Goal: Share content

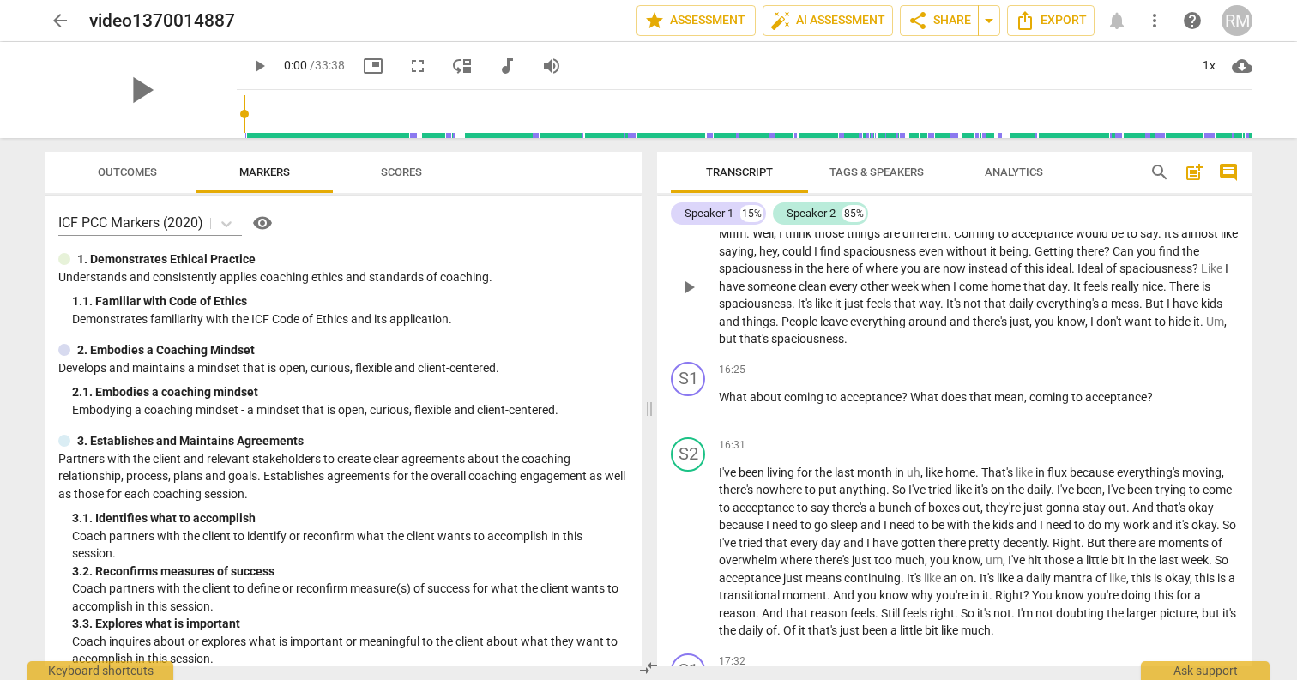
scroll to position [3049, 0]
click at [819, 9] on button "auto_fix_high AI Assessment" at bounding box center [828, 20] width 130 height 31
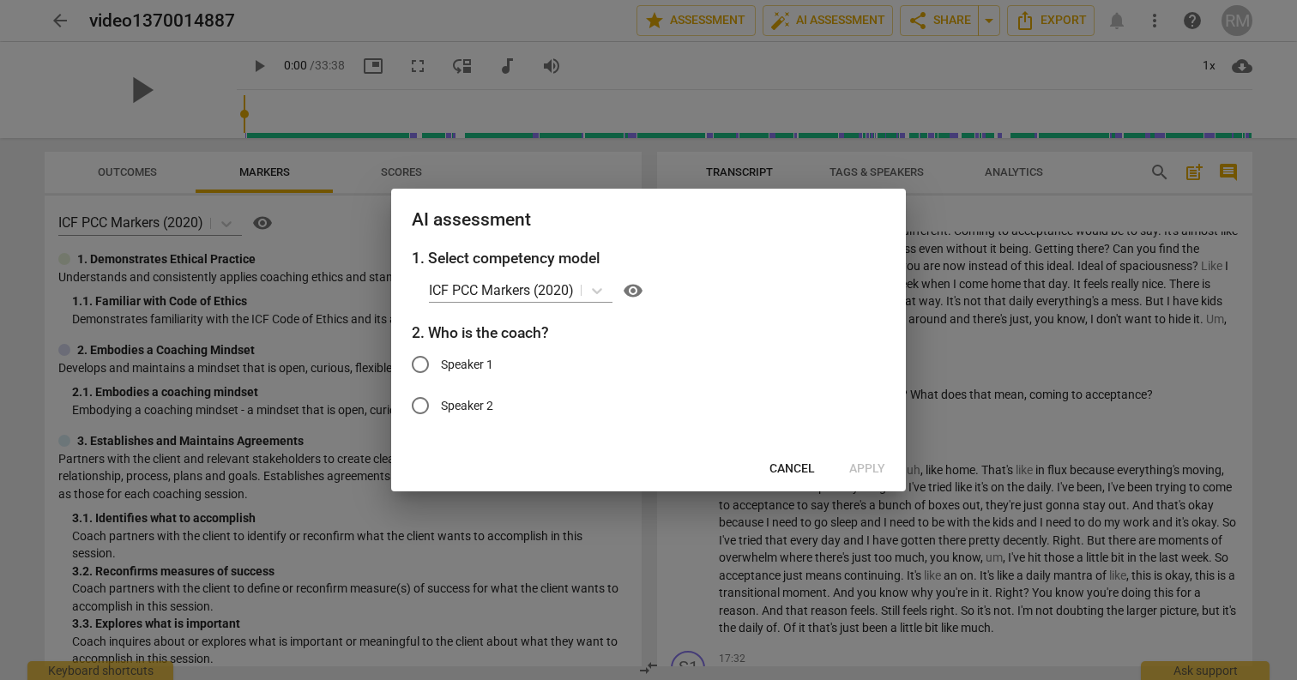
click at [433, 366] on input "Speaker 1" at bounding box center [420, 364] width 41 height 41
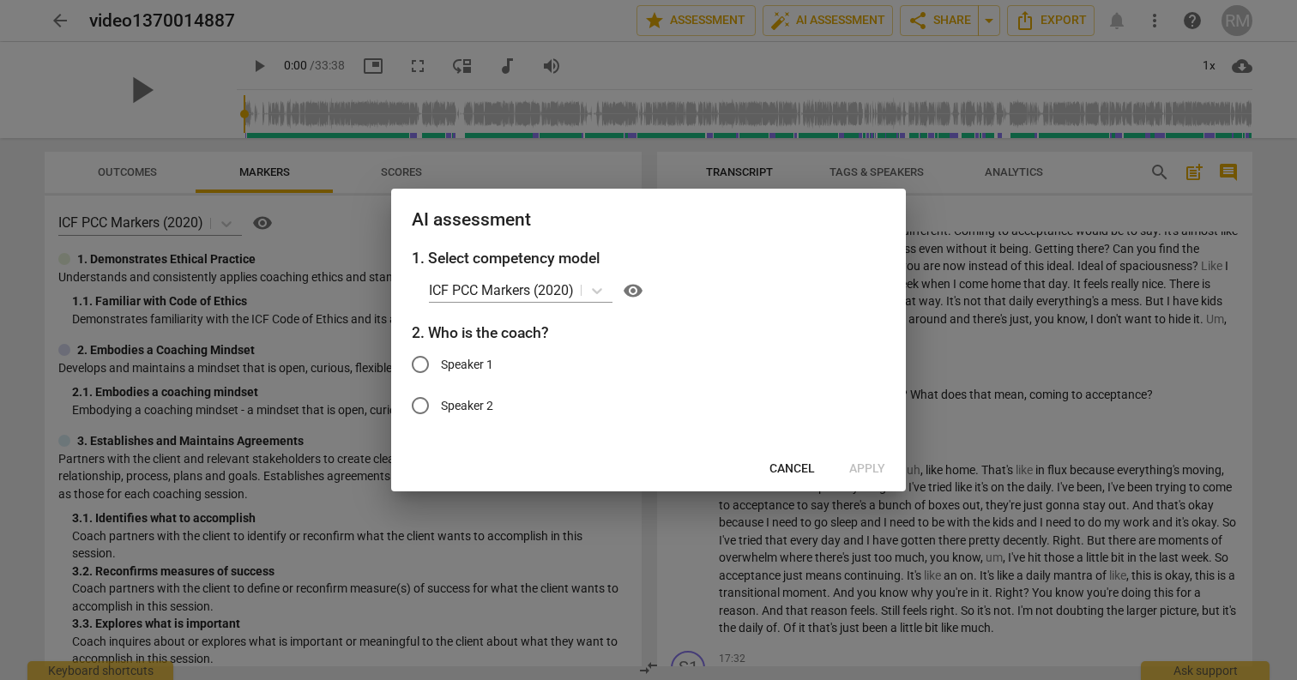
radio input "true"
click at [870, 463] on span "Apply" at bounding box center [867, 469] width 36 height 17
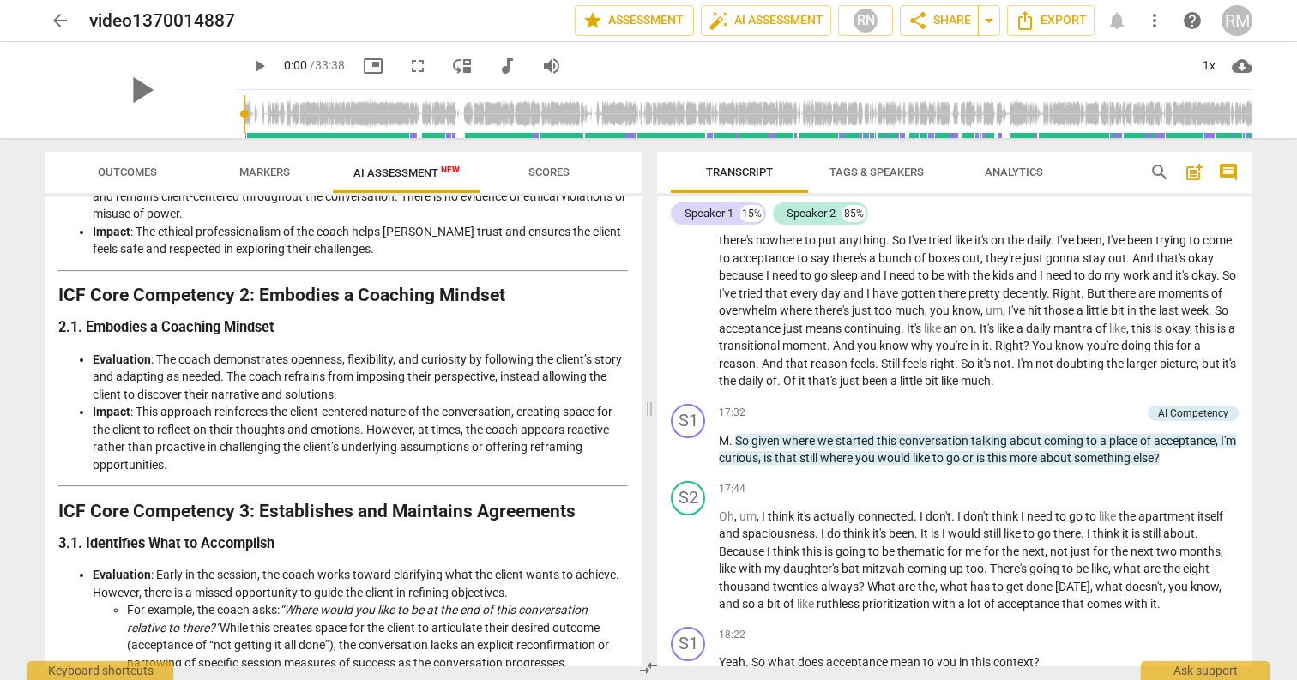
scroll to position [0, 0]
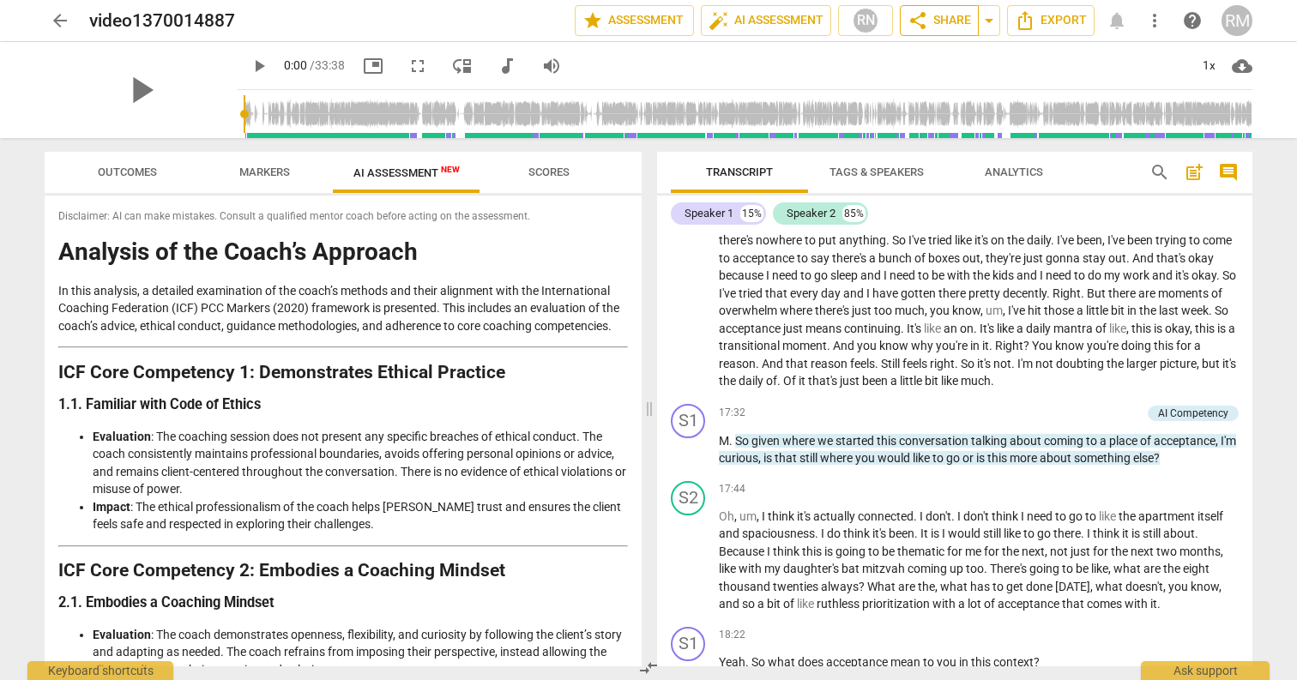
click at [930, 26] on span "share Share" at bounding box center [939, 20] width 63 height 21
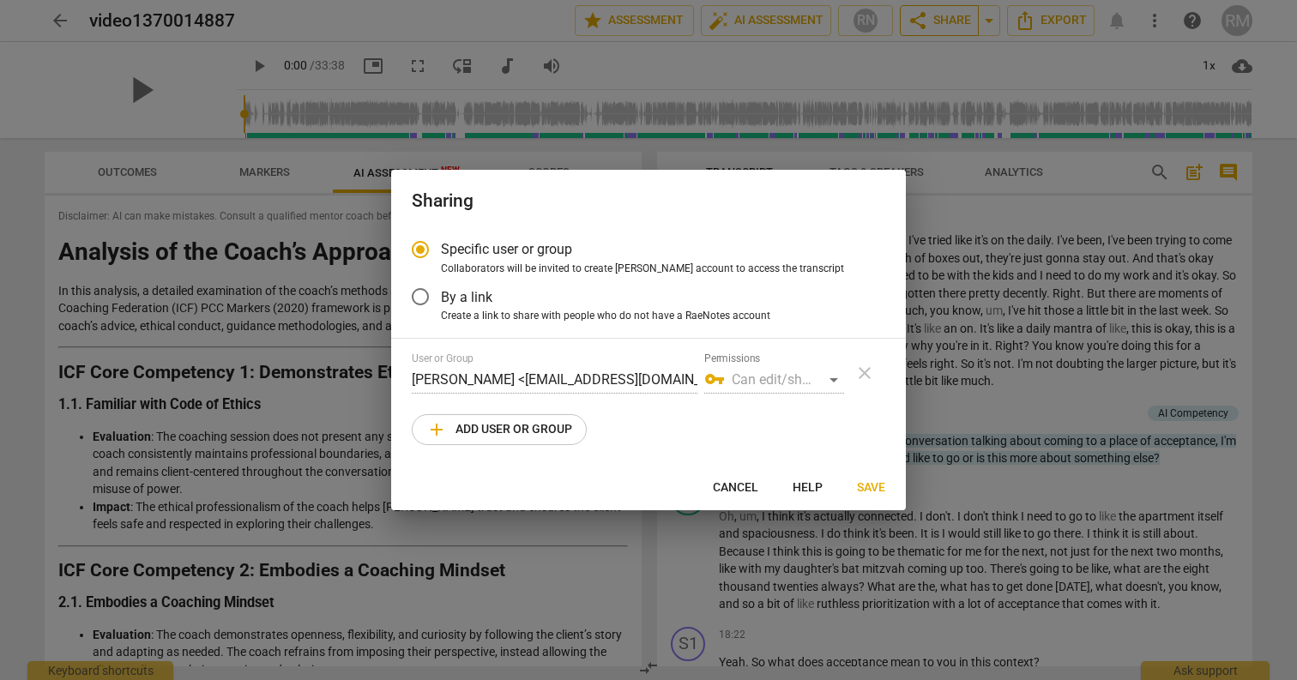
radio input "false"
click at [443, 299] on span "By a link" at bounding box center [466, 297] width 51 height 20
click at [441, 299] on input "By a link" at bounding box center [420, 296] width 41 height 41
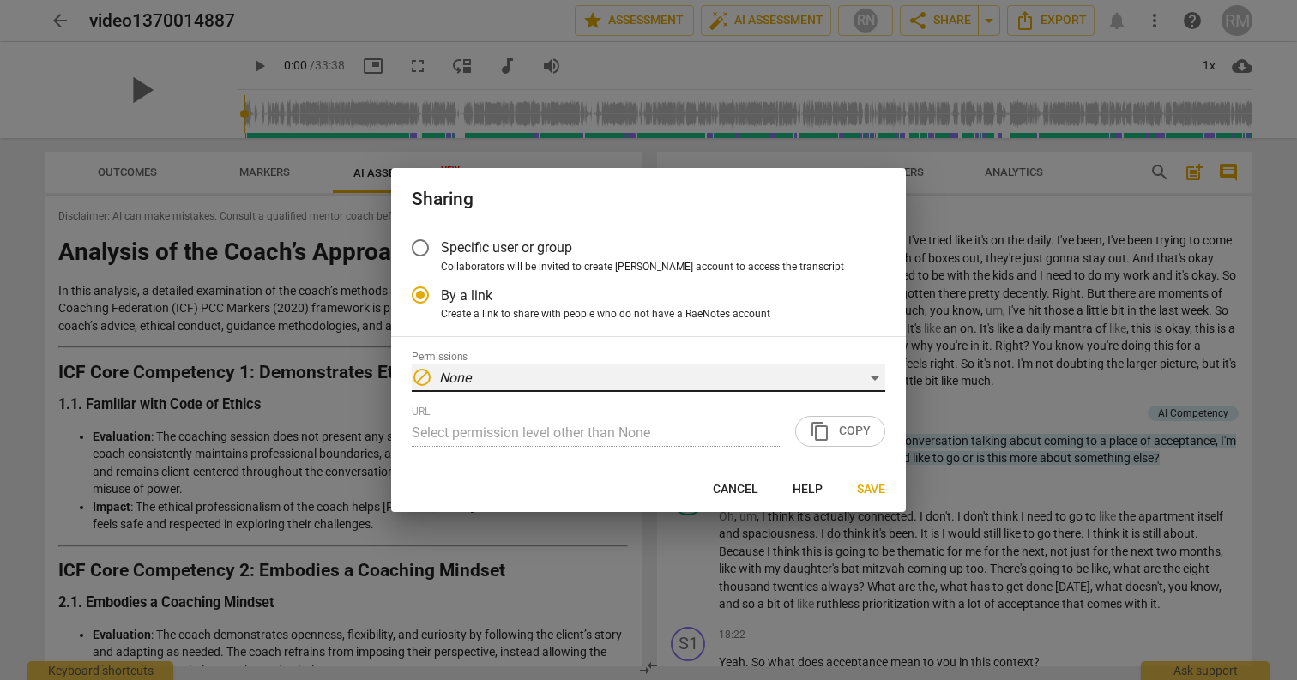
click at [658, 378] on div "block None" at bounding box center [649, 378] width 474 height 27
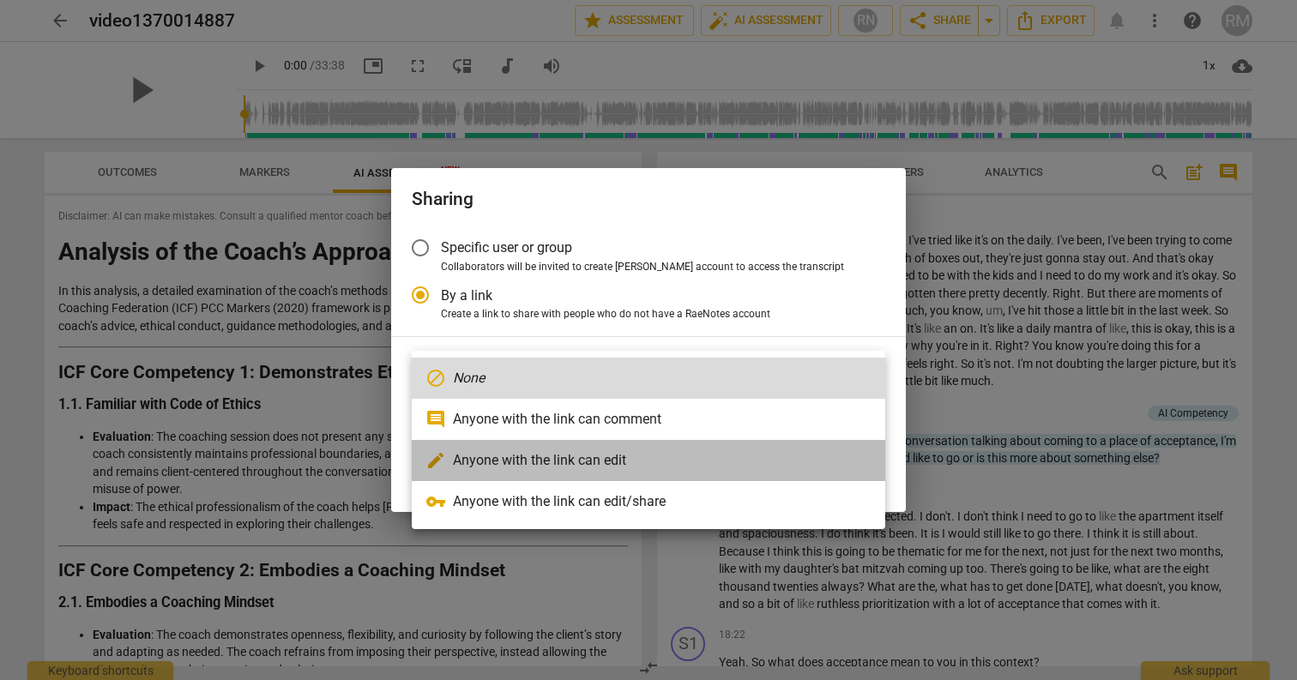
click at [612, 455] on li "edit Anyone with the link can edit" at bounding box center [649, 460] width 474 height 41
radio input "false"
type input "[URL][DOMAIN_NAME]"
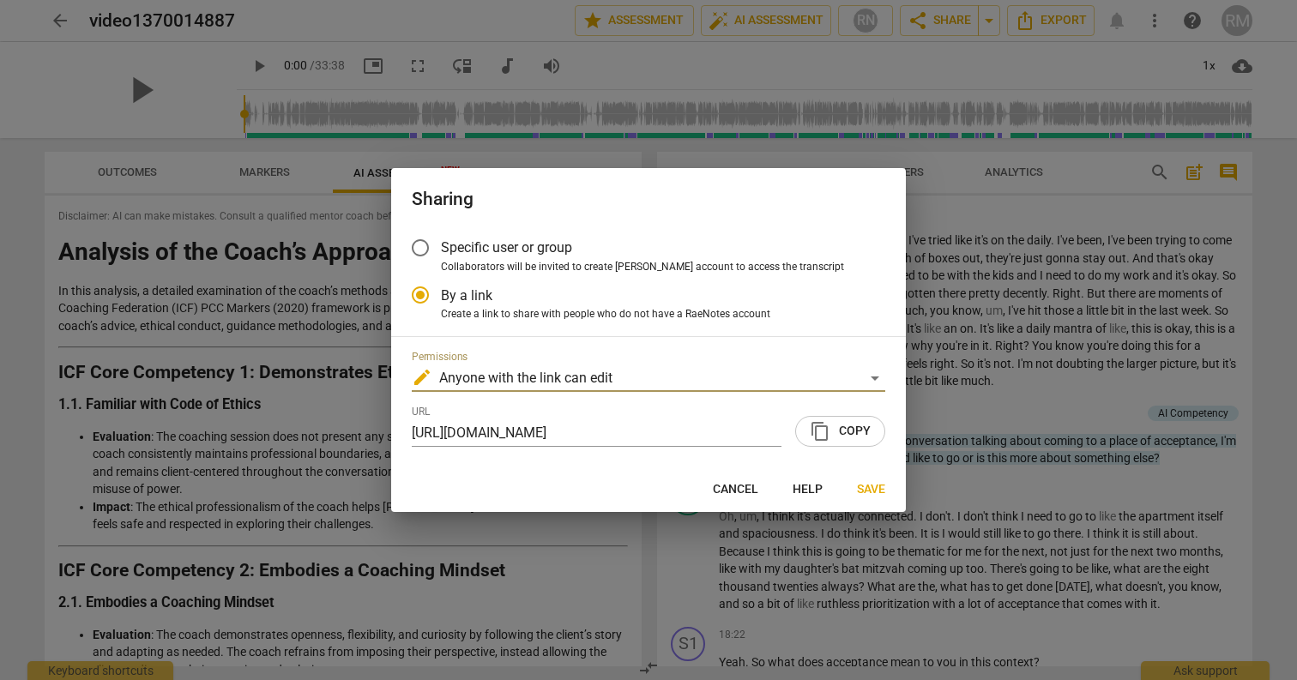
click at [857, 425] on span "content_copy Copy" at bounding box center [840, 431] width 61 height 21
click at [872, 481] on span "Save" at bounding box center [871, 489] width 28 height 17
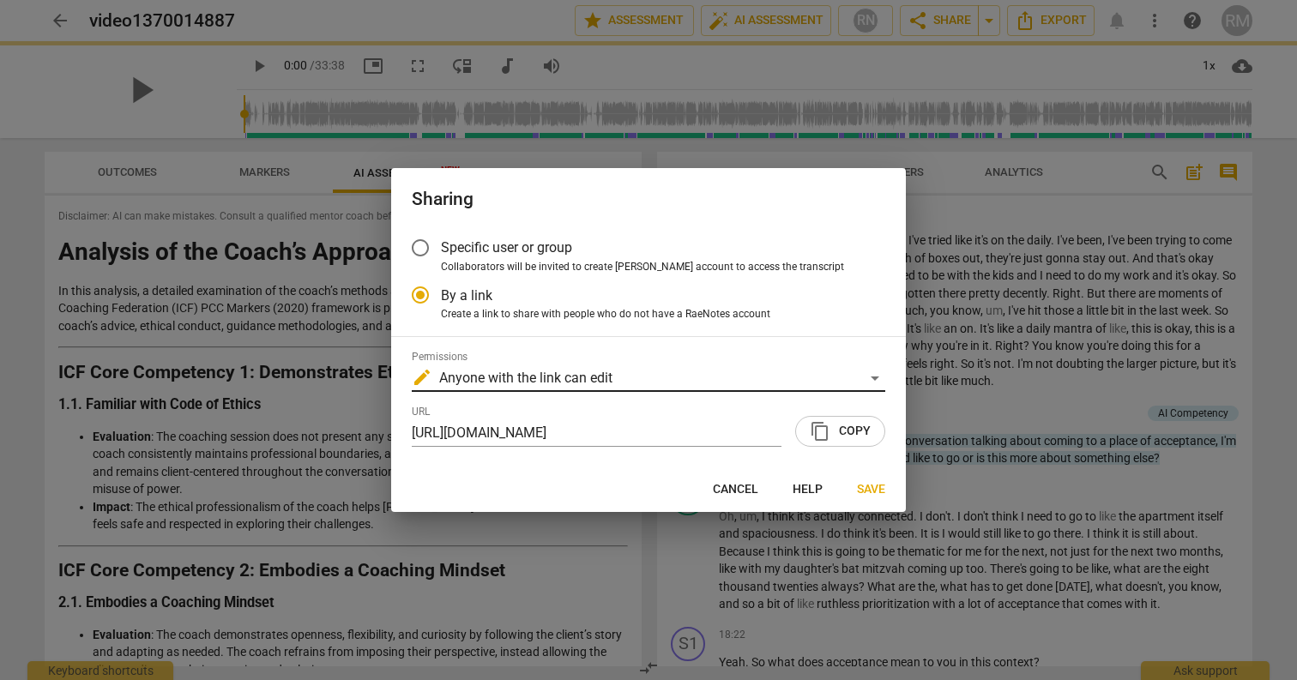
radio input "false"
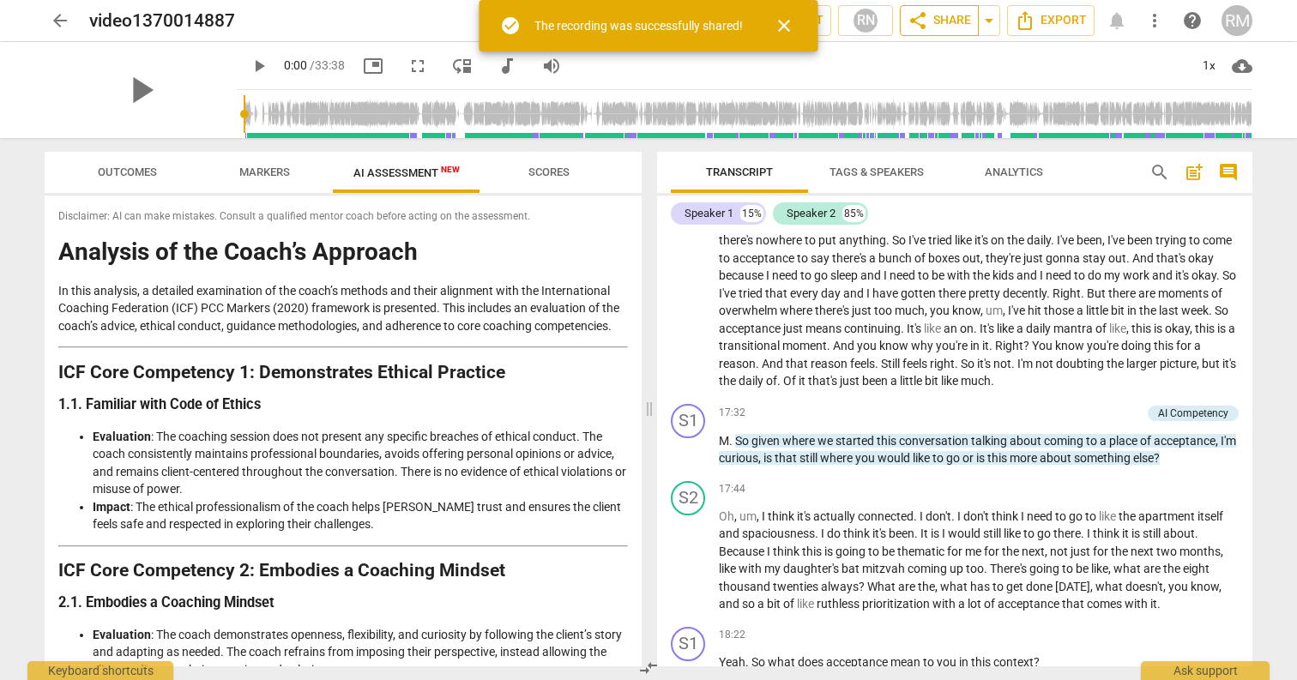
click at [932, 27] on span "share Share" at bounding box center [939, 20] width 63 height 21
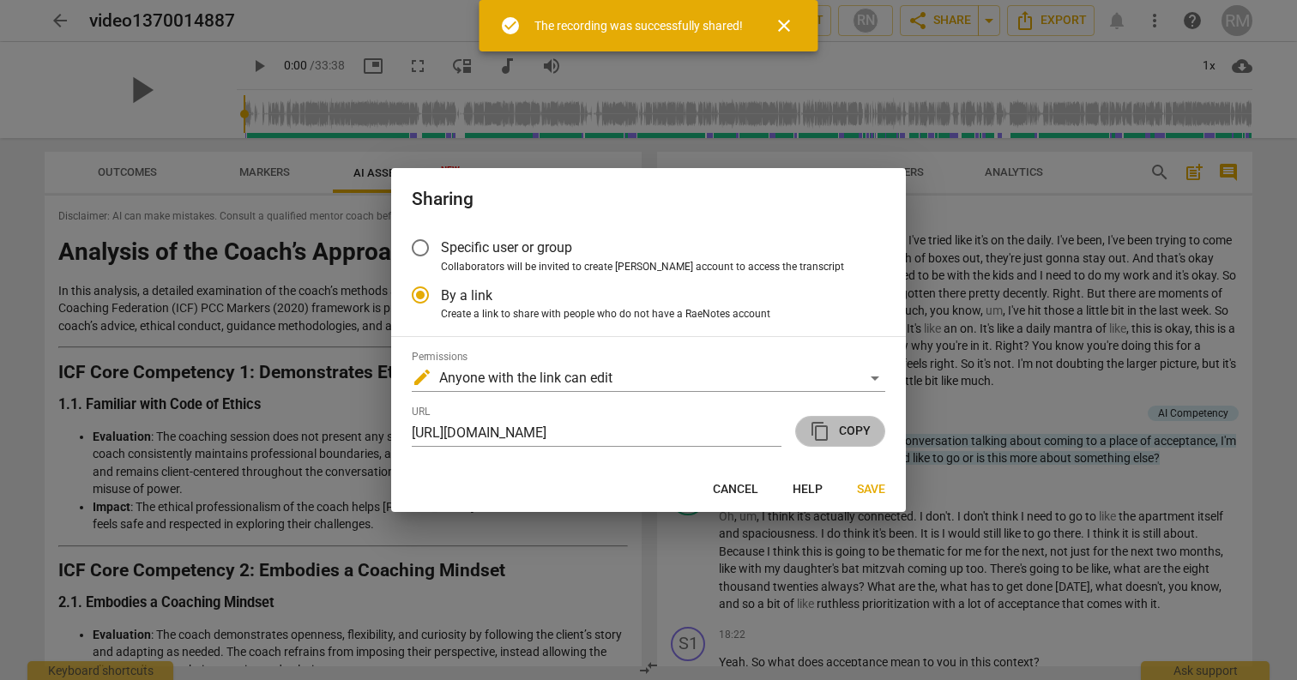
click at [852, 421] on span "content_copy Copy" at bounding box center [840, 431] width 61 height 21
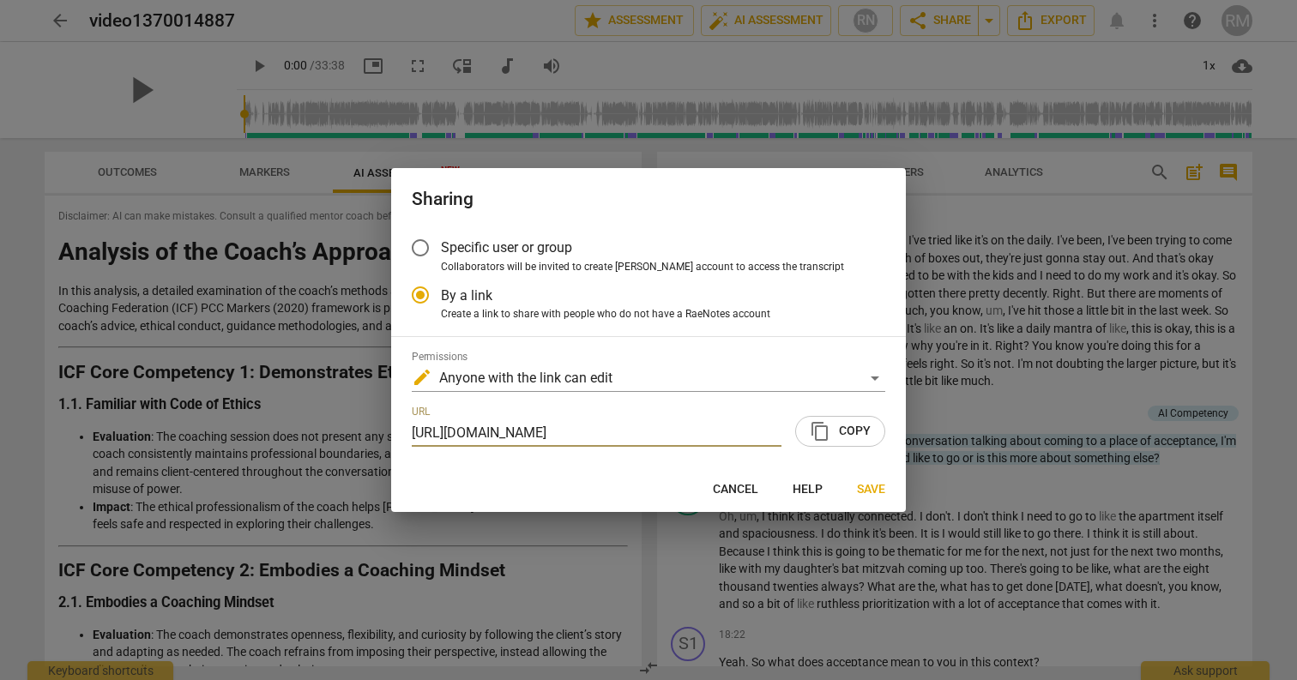
click at [610, 124] on div at bounding box center [648, 340] width 1297 height 680
radio input "false"
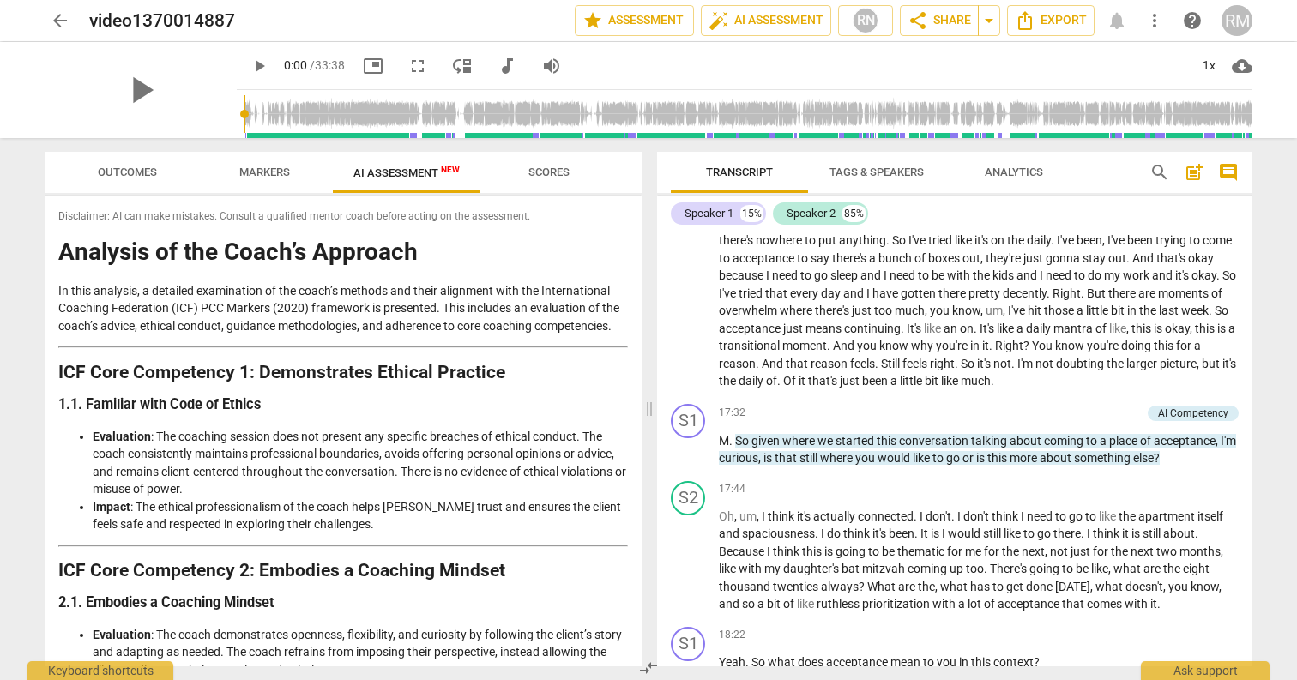
click at [125, 188] on button "Outcomes" at bounding box center [126, 172] width 137 height 41
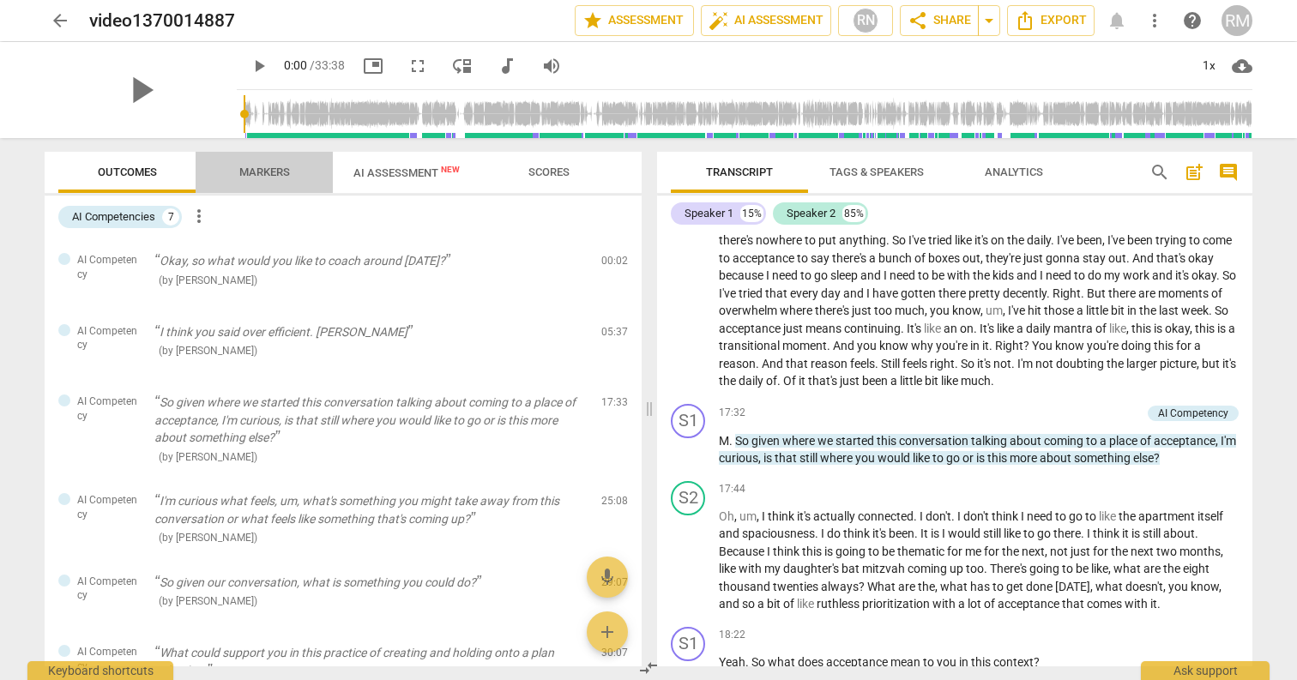
click at [246, 174] on span "Markers" at bounding box center [264, 172] width 51 height 13
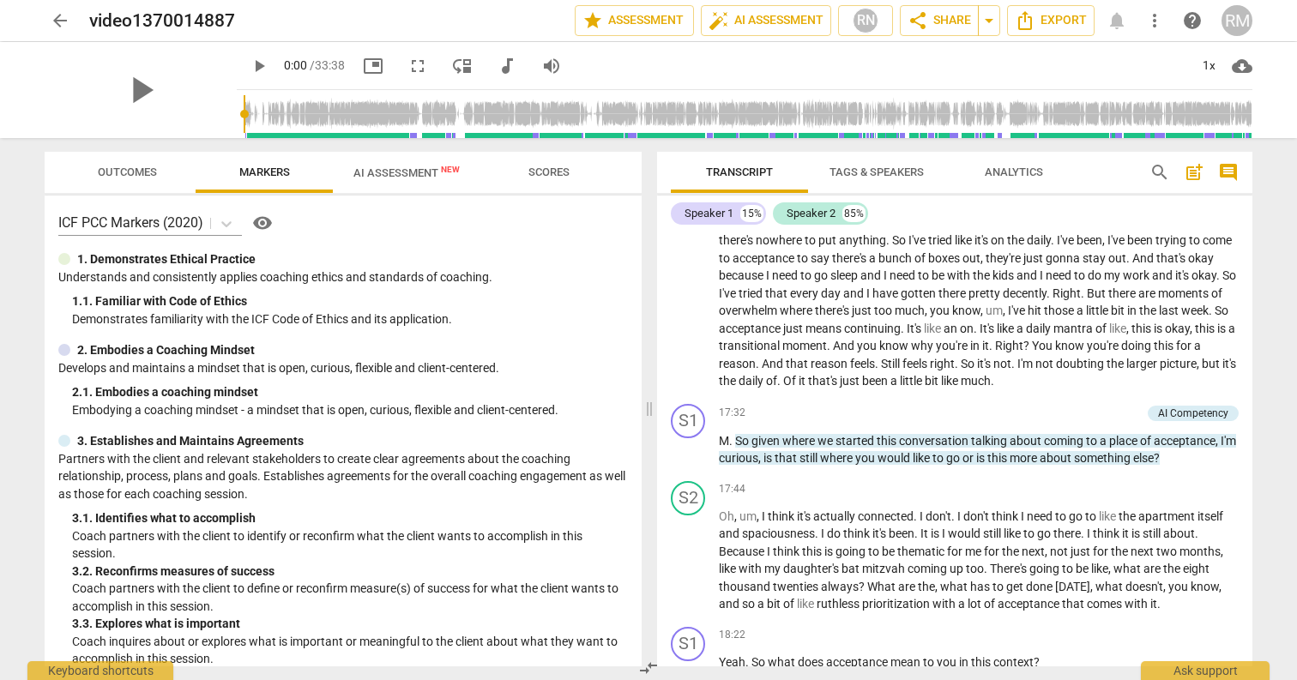
click at [526, 176] on span "Scores" at bounding box center [549, 172] width 82 height 23
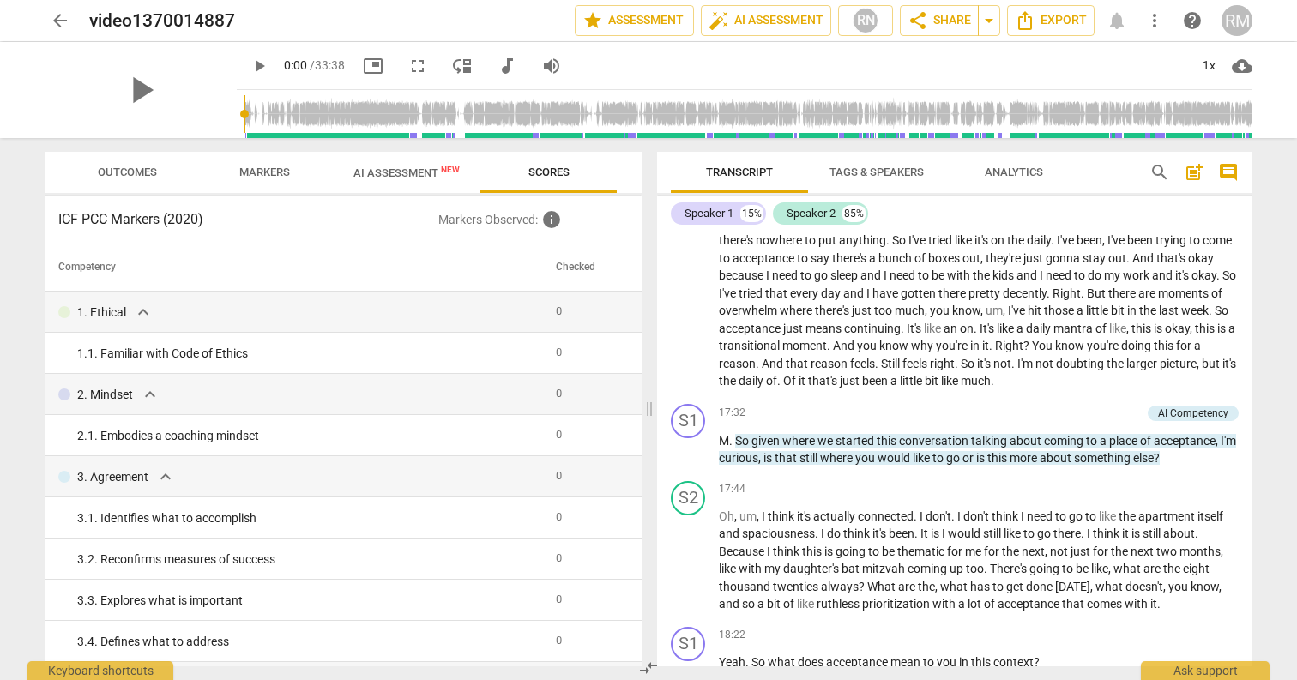
click at [359, 189] on button "AI Assessment New" at bounding box center [407, 172] width 148 height 41
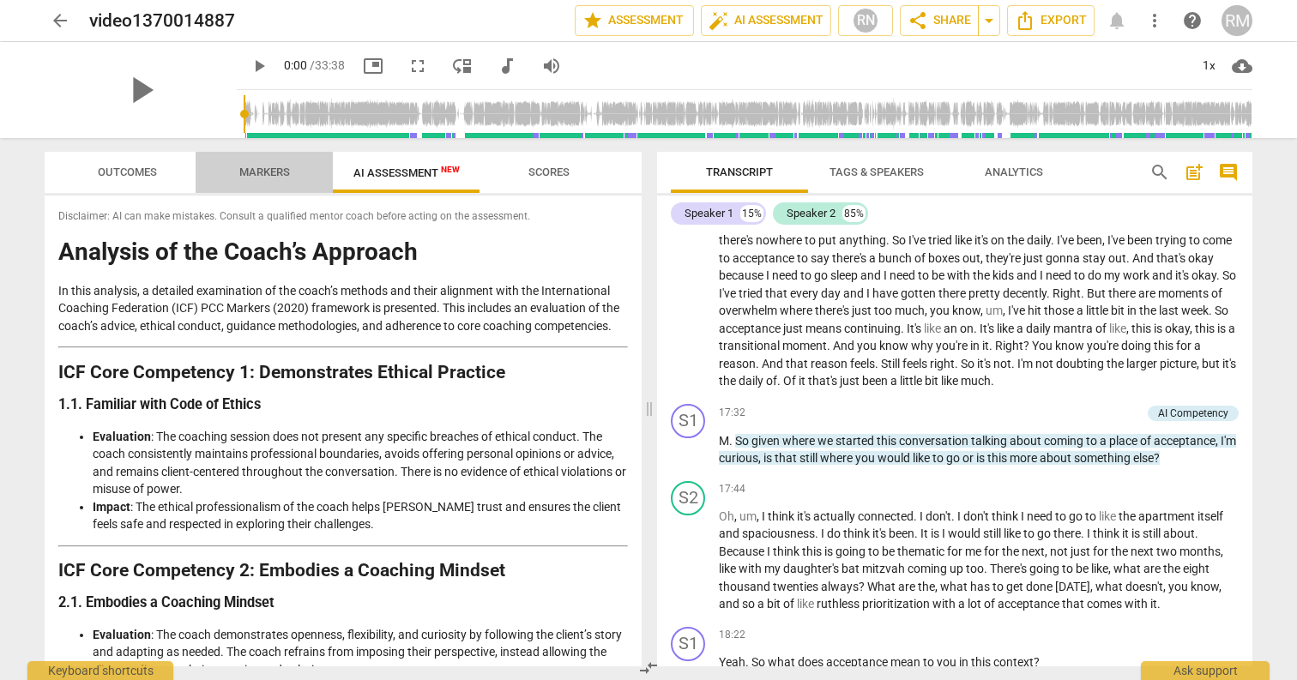
click at [226, 178] on span "Markers" at bounding box center [265, 172] width 92 height 23
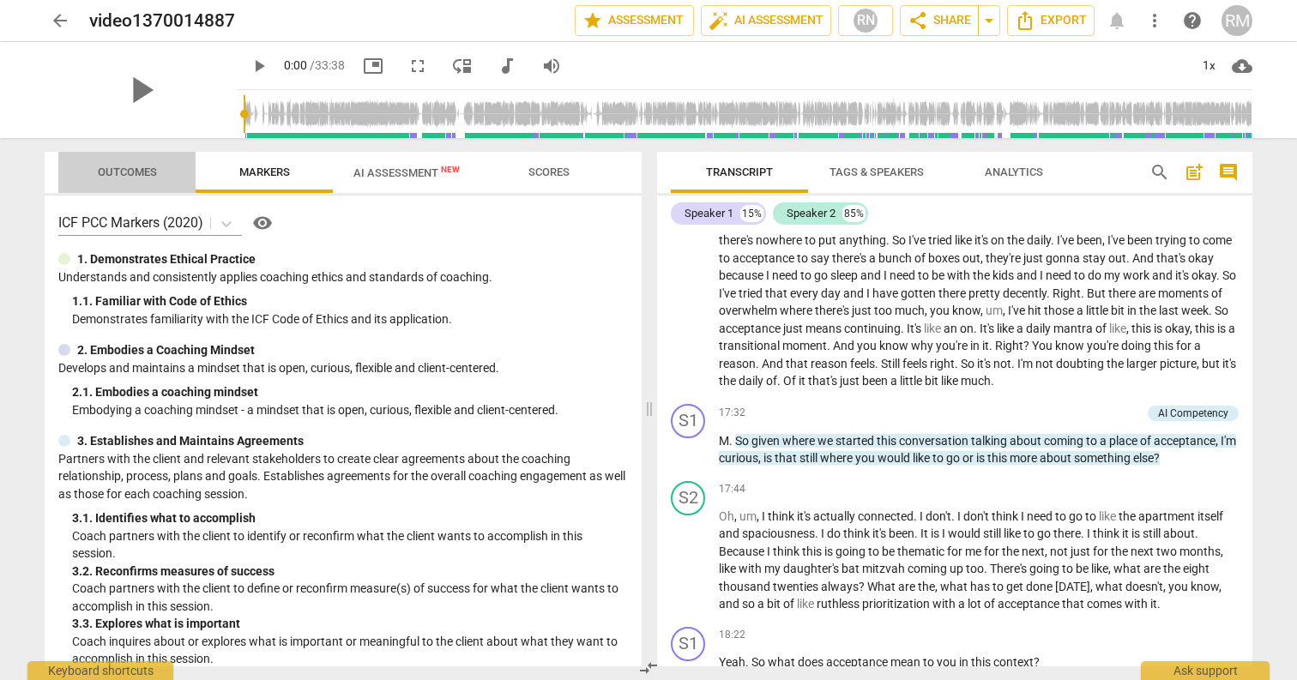
click at [133, 176] on span "Outcomes" at bounding box center [127, 172] width 59 height 13
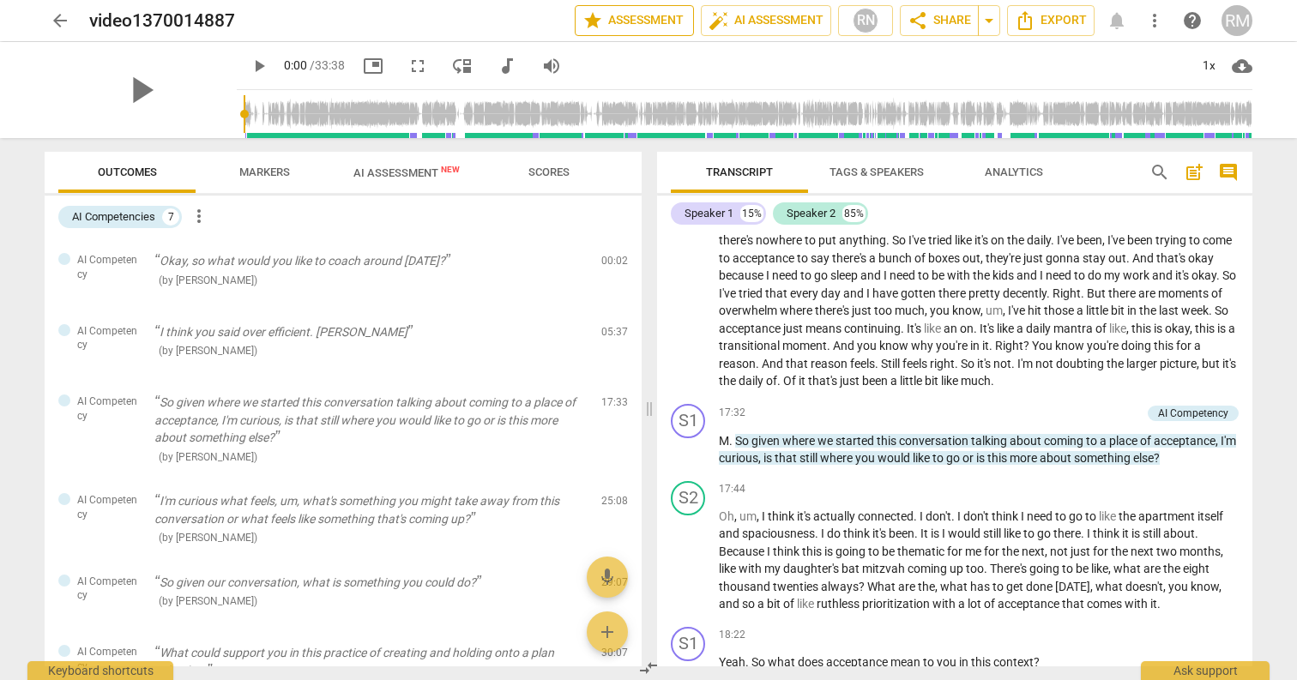
click at [612, 27] on span "star Assessment" at bounding box center [634, 20] width 104 height 21
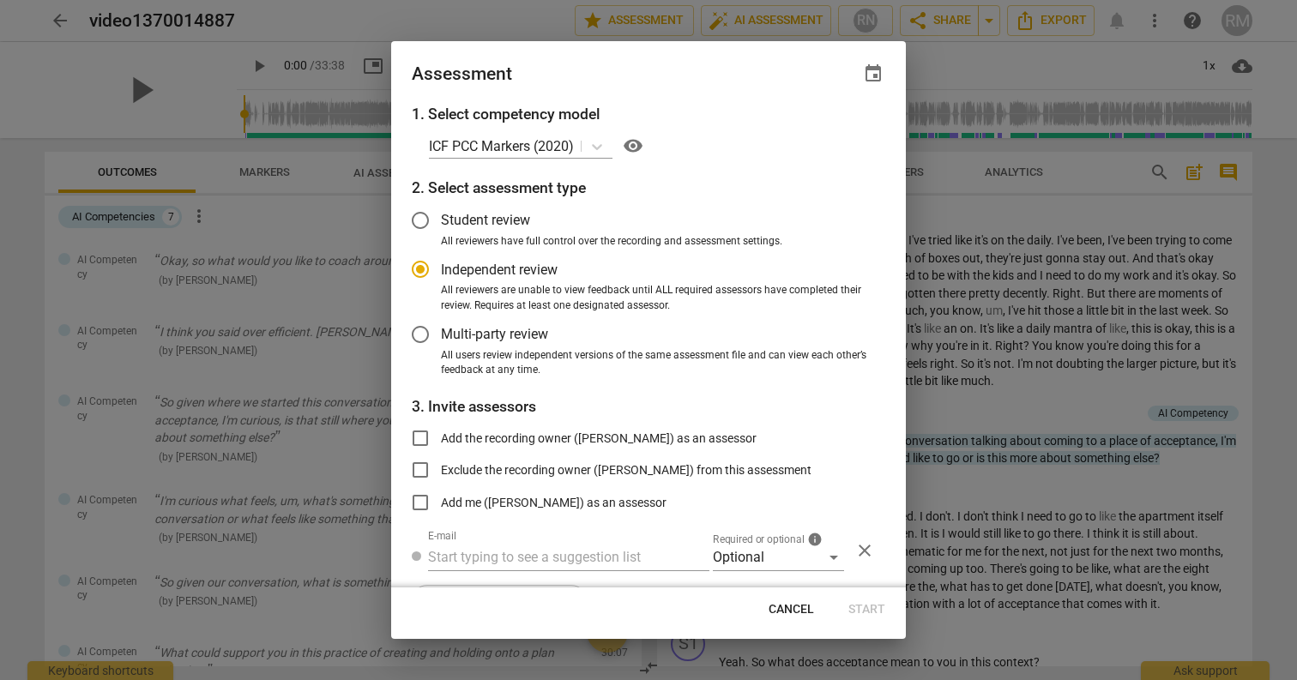
click at [794, 617] on span "Cancel" at bounding box center [791, 609] width 45 height 17
radio input "false"
